Goal: Find specific page/section: Find specific page/section

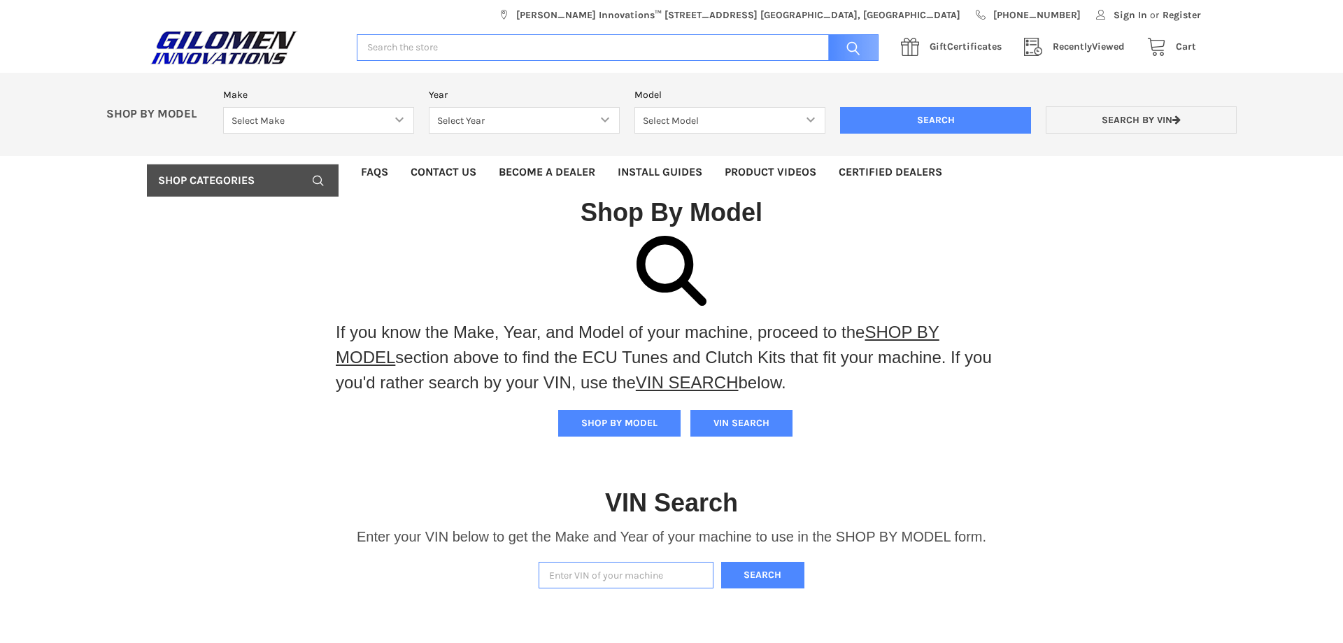
click at [594, 578] on input "Enter VIN of your machine" at bounding box center [625, 575] width 175 height 27
paste input "[US_VEHICLE_IDENTIFICATION_NUMBER]"
type input "[US_VEHICLE_IDENTIFICATION_NUMBER]"
click at [721, 562] on button "Search" at bounding box center [763, 575] width 84 height 27
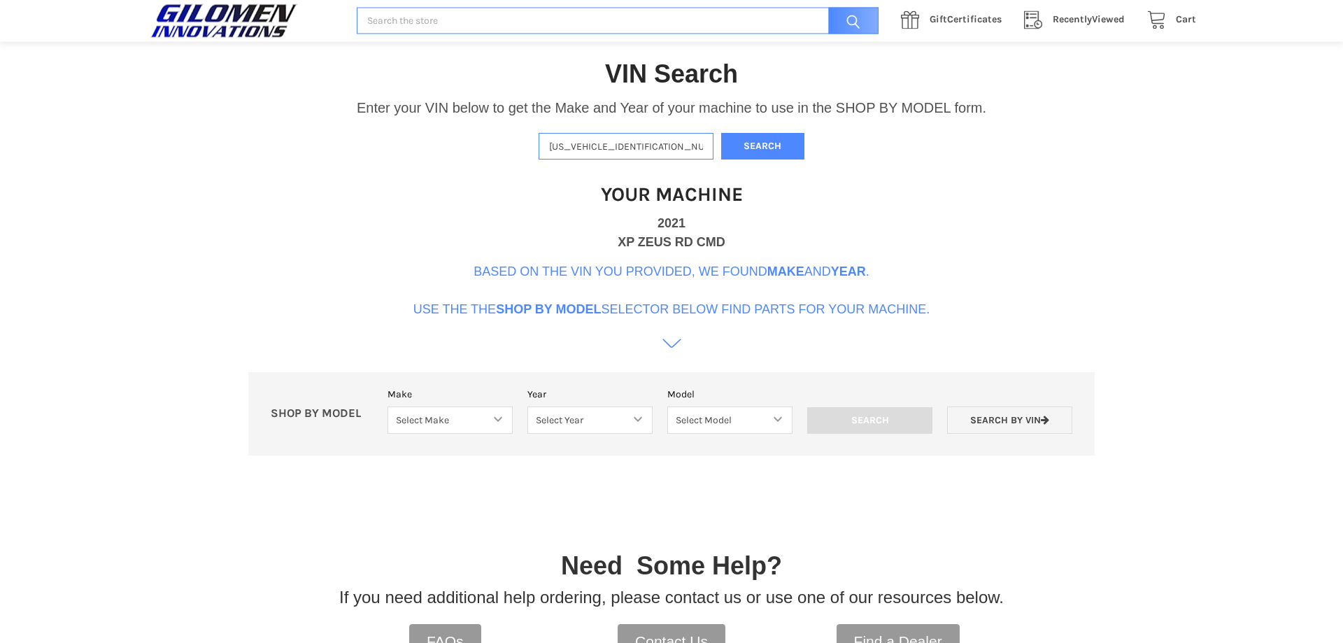
scroll to position [428, 0]
click at [387, 407] on select "Select Make Bobcat UTV Gravely UTV ACE 900 RANGER 570 Ranger 700 / 800 RANGER 9…" at bounding box center [449, 420] width 125 height 27
select select "330"
click option "RANGER 1000" at bounding box center [0, 0] width 0 height 0
click at [527, 407] on select "Select Year [DATE] 2018 2019 2020 2021 2022 2023 2024 2025" at bounding box center [589, 420] width 125 height 27
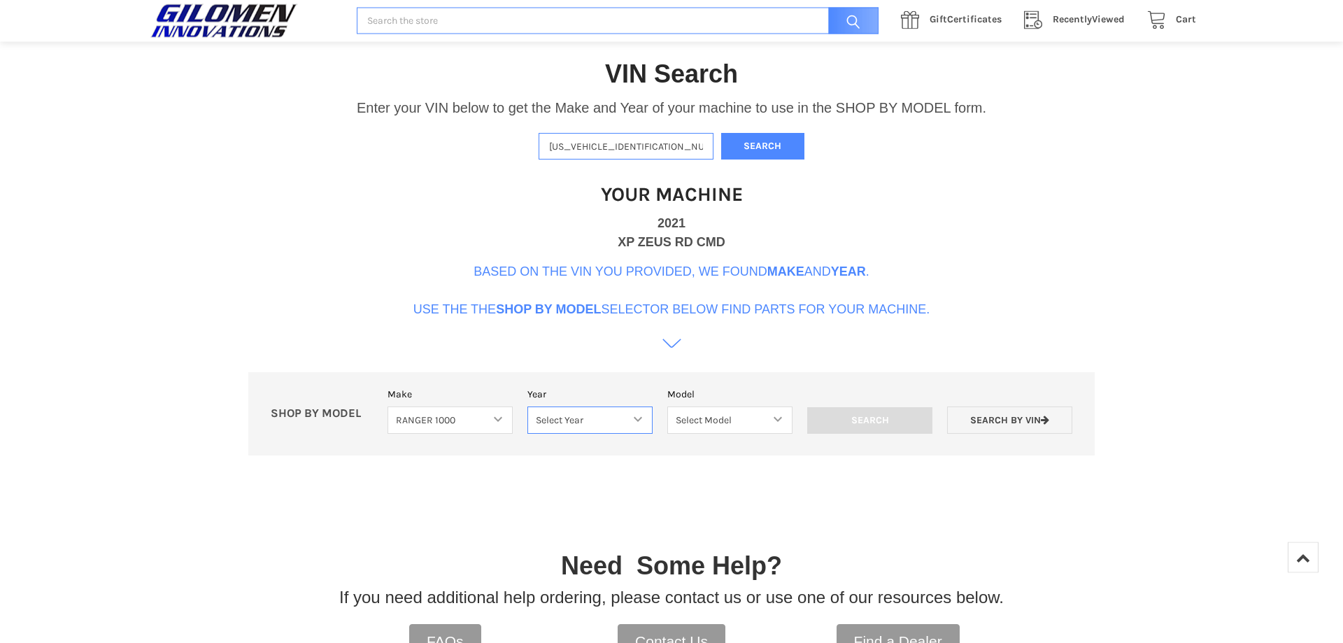
select select "408"
click option "2021" at bounding box center [0, 0] width 0 height 0
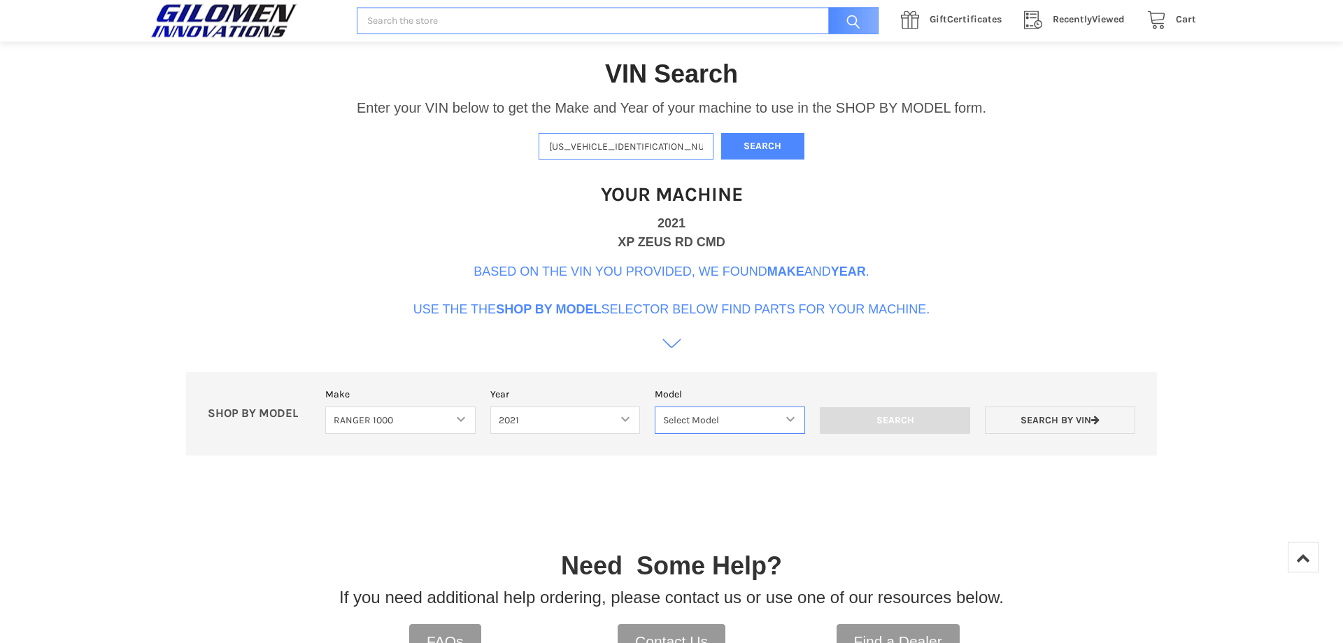
click at [655, 407] on select "Select Model Ranger 1000 Basic 61 HP SOHC Ranger 1000 Crew Basic 61 HP SOHC Ran…" at bounding box center [730, 420] width 150 height 27
select select "411"
click option "Ranger 1000 XP" at bounding box center [0, 0] width 0 height 0
click at [894, 423] on input "Search" at bounding box center [895, 421] width 150 height 27
